Goal: Information Seeking & Learning: Learn about a topic

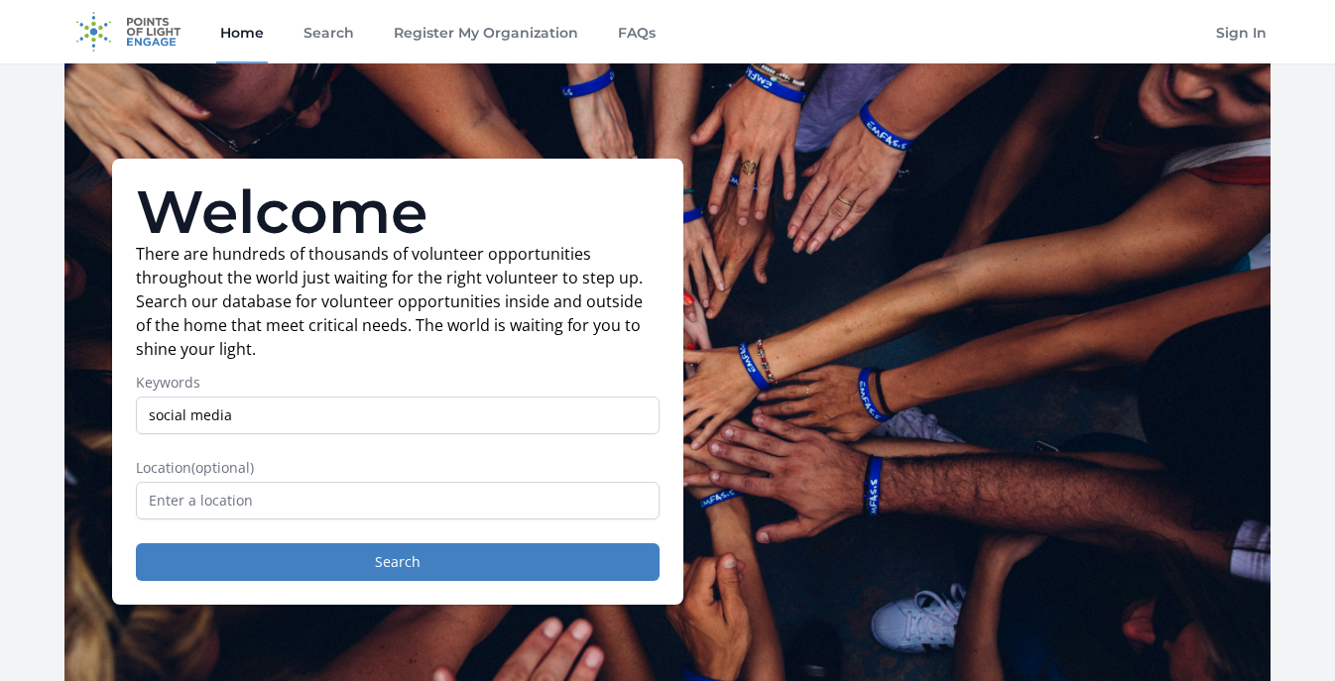
type input "social media"
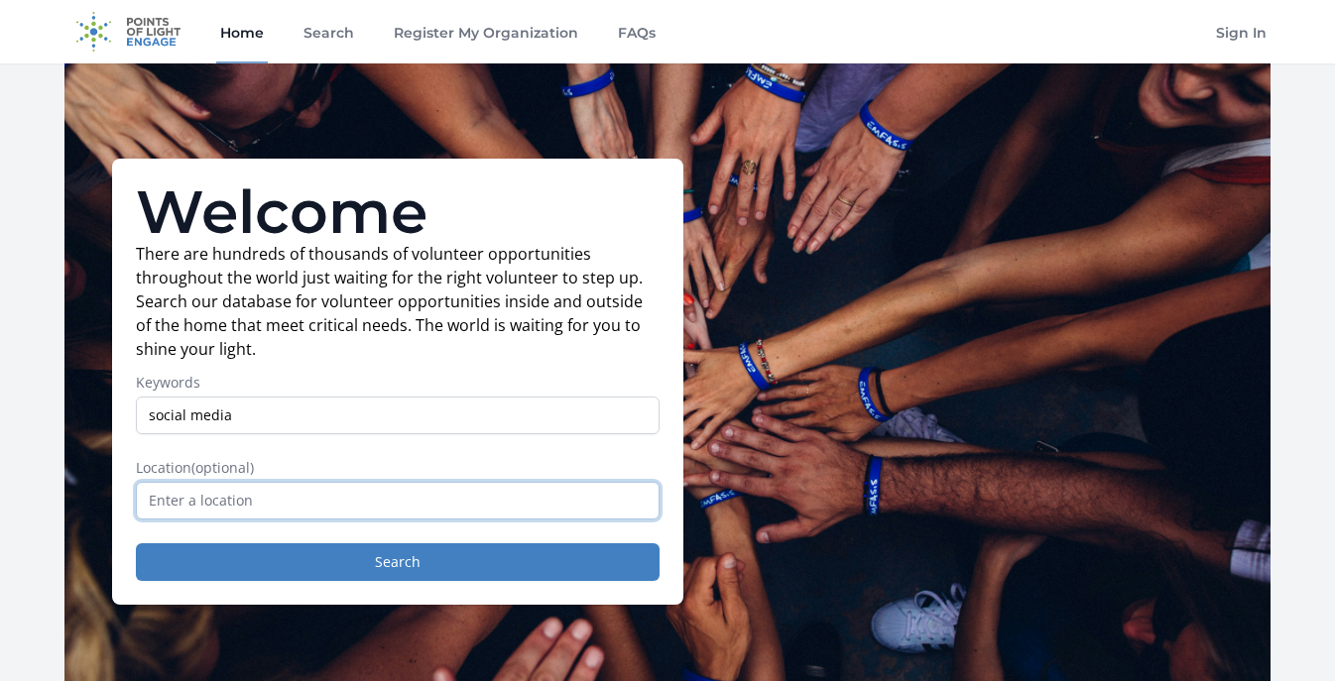
click at [335, 505] on input "text" at bounding box center [398, 501] width 524 height 38
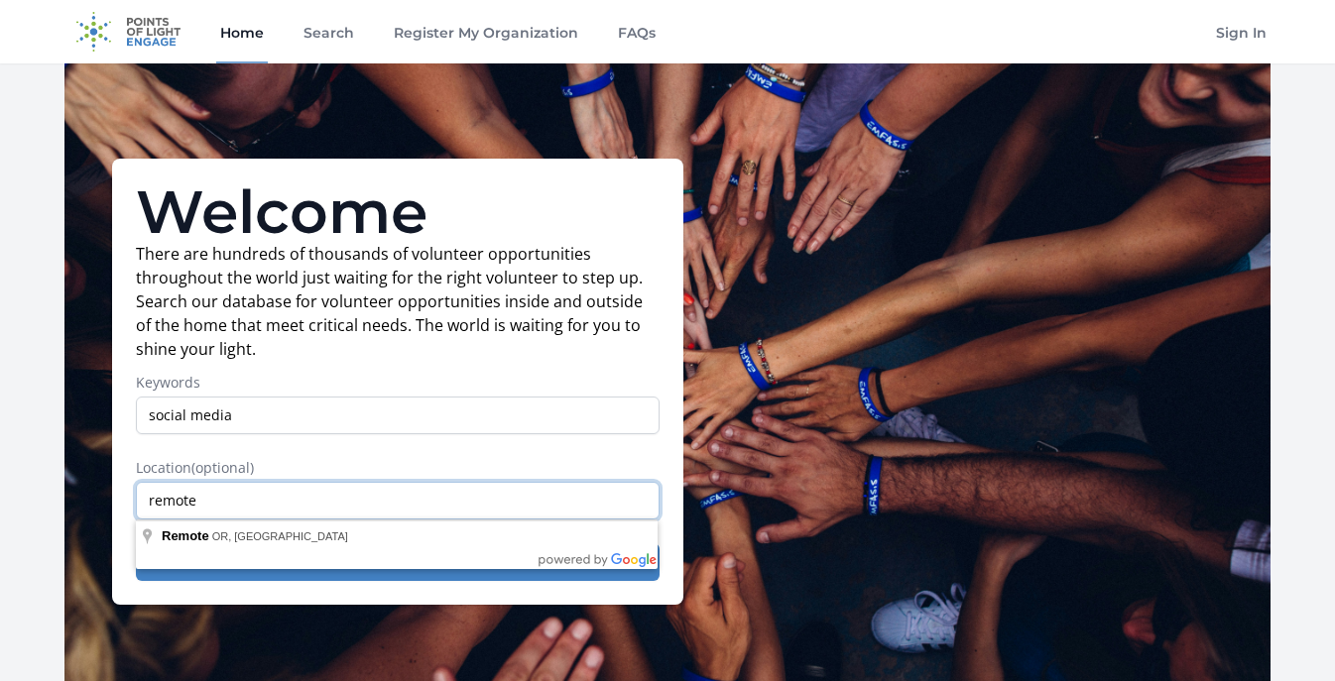
click at [409, 484] on input "remote" at bounding box center [398, 501] width 524 height 38
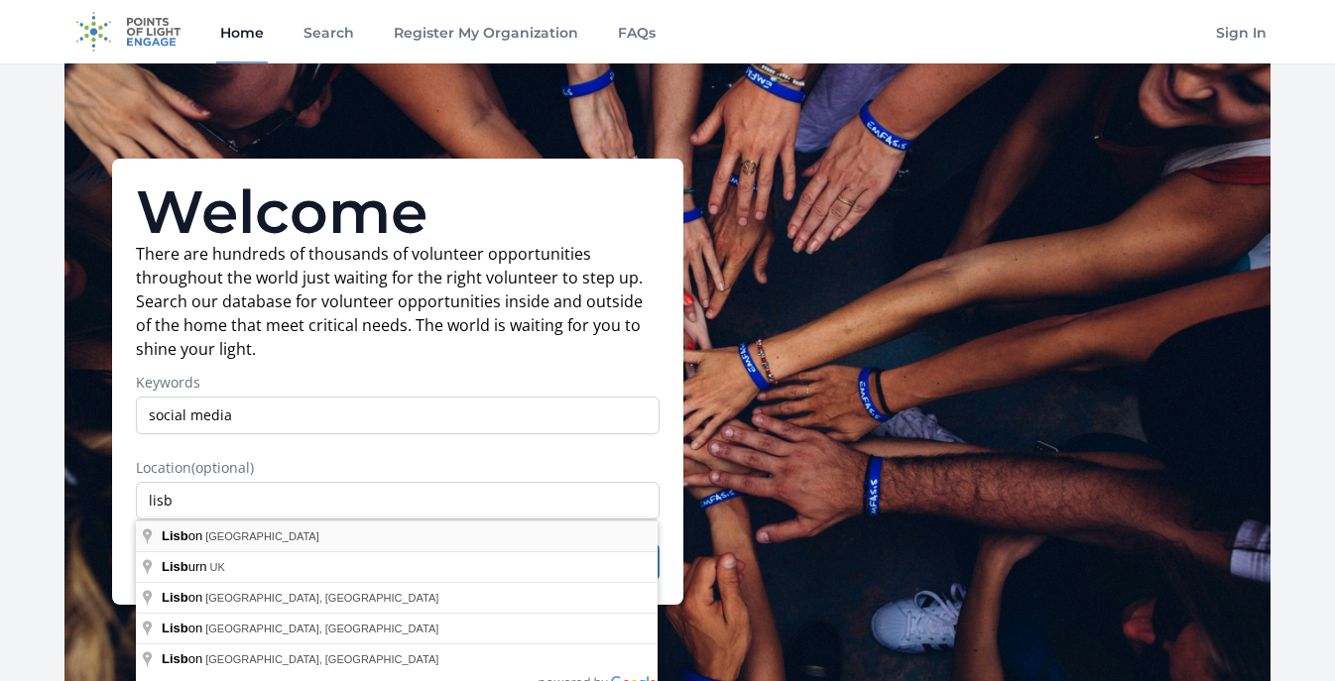
type input "[GEOGRAPHIC_DATA], [GEOGRAPHIC_DATA]"
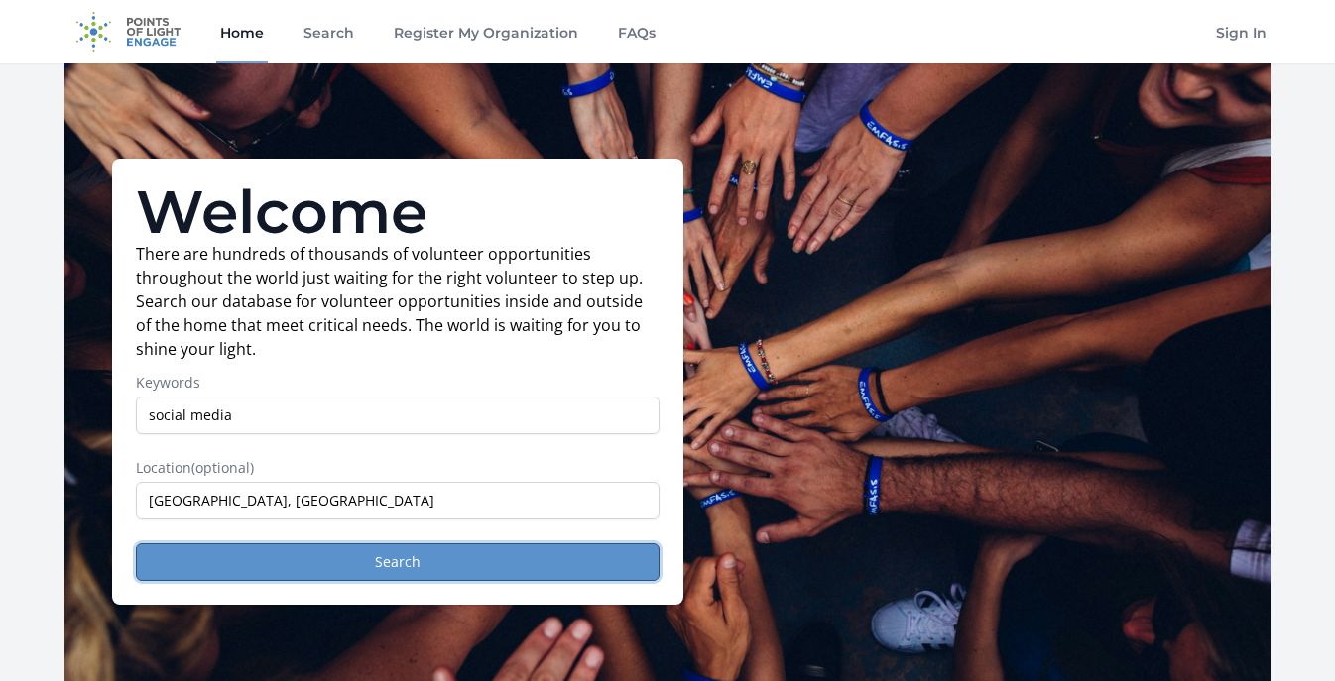
click at [472, 563] on button "Search" at bounding box center [398, 562] width 524 height 38
